Goal: Task Accomplishment & Management: Use online tool/utility

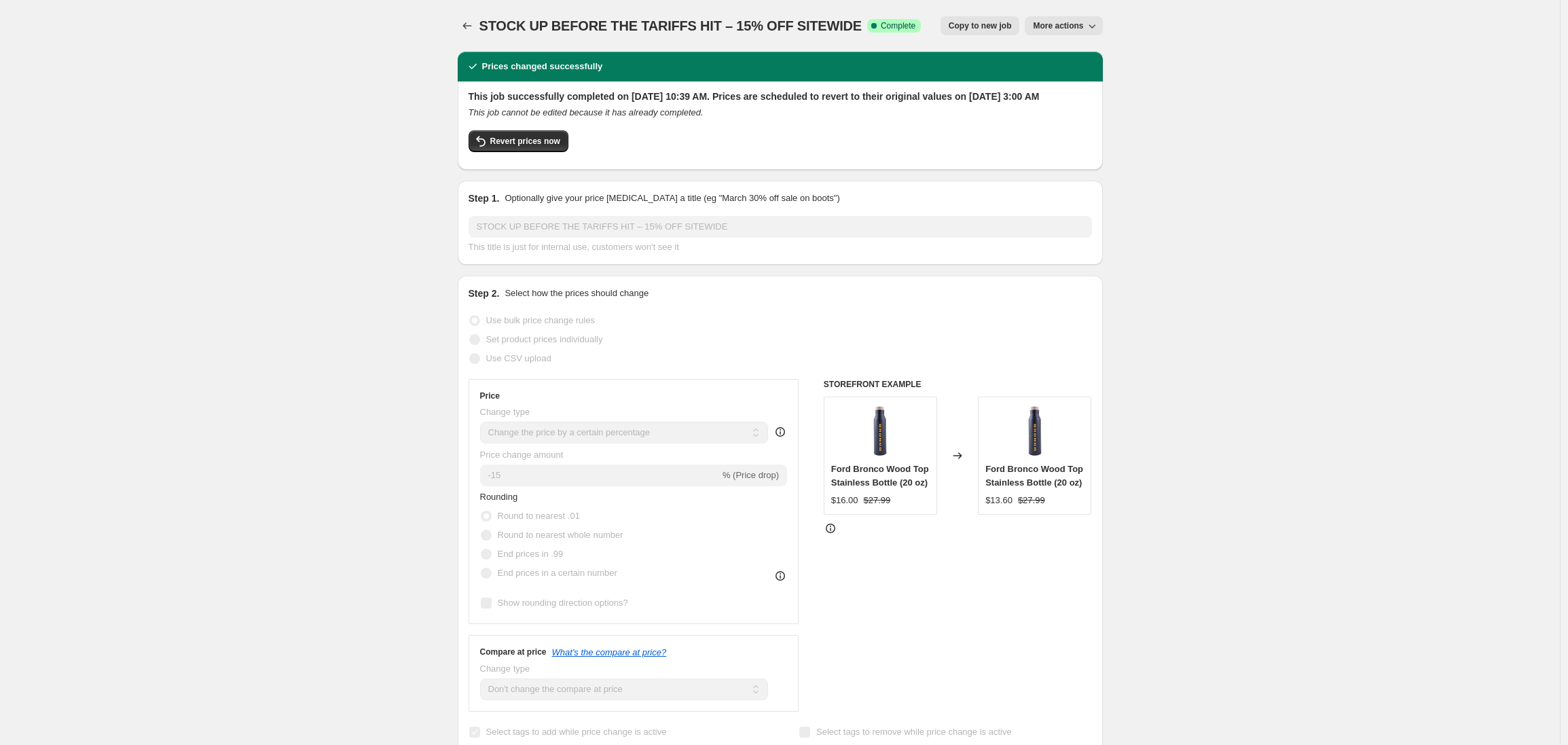
select select "percentage"
select select "no_change"
select select "product_status"
select select "tag"
select select "not_equal"
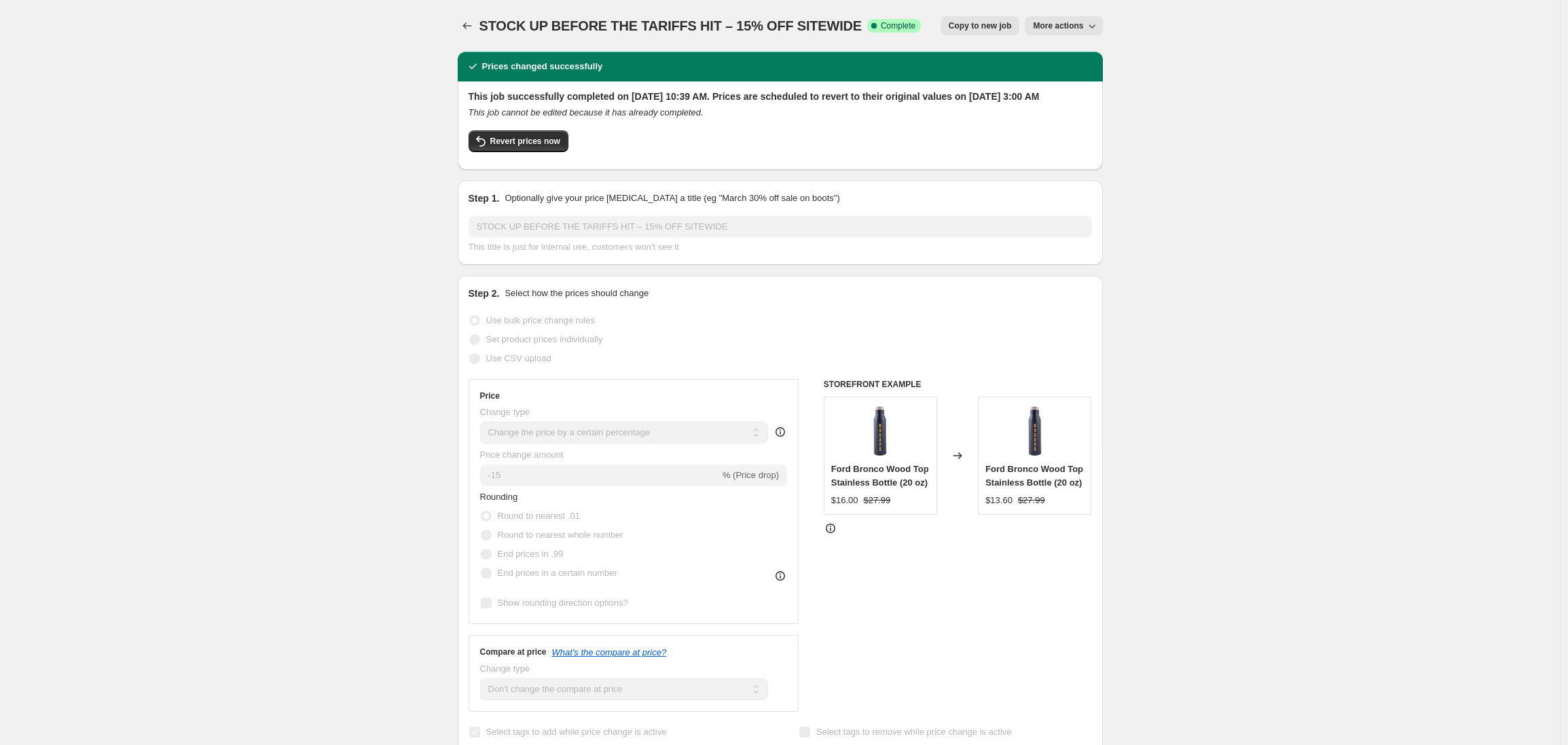
select select "tag"
select select "not_equal"
select select "tag"
select select "not_equal"
select select "tag"
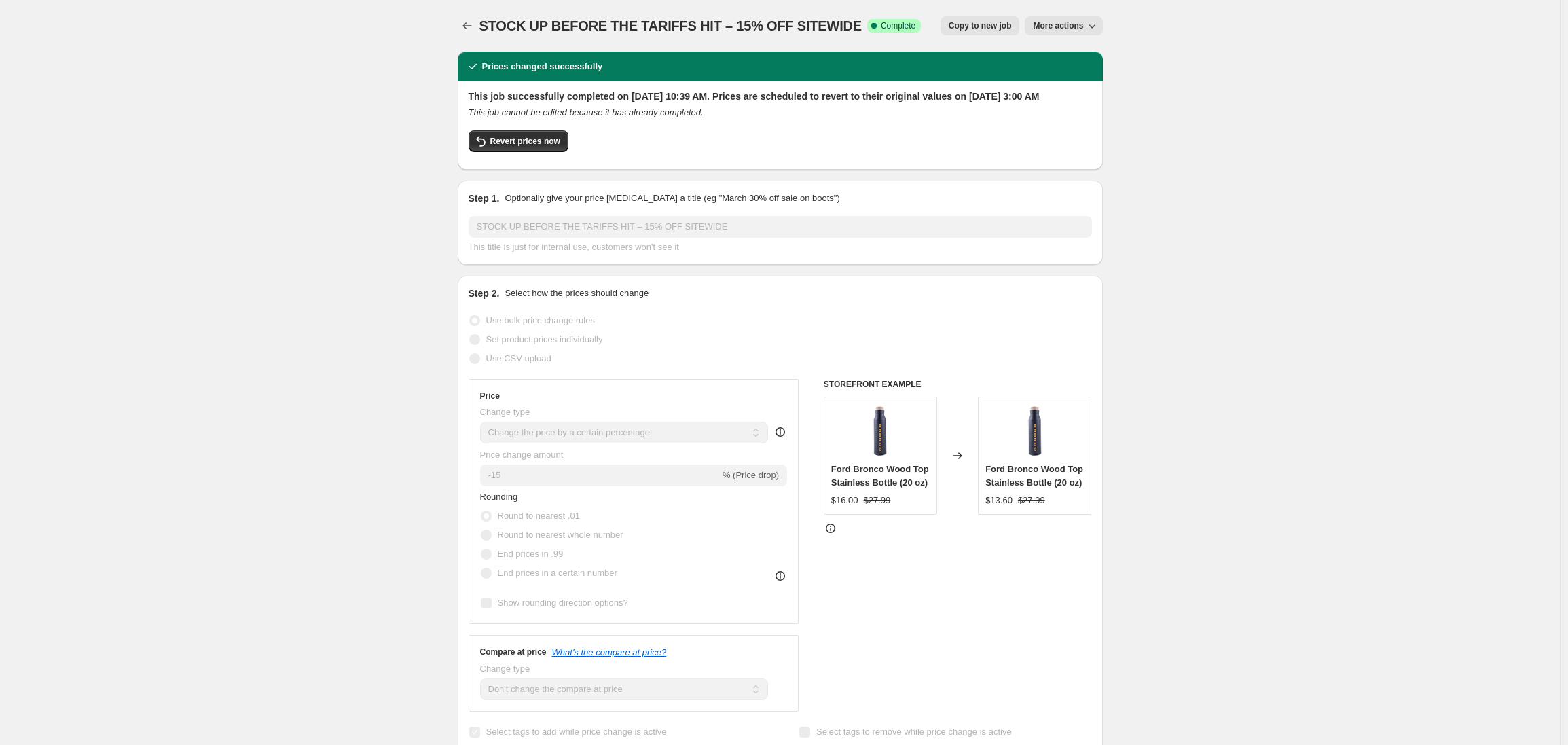
select select "not_equal"
select select "tag"
select select "not_equal"
select select "tag"
select select "not_equal"
